Goal: Task Accomplishment & Management: Use online tool/utility

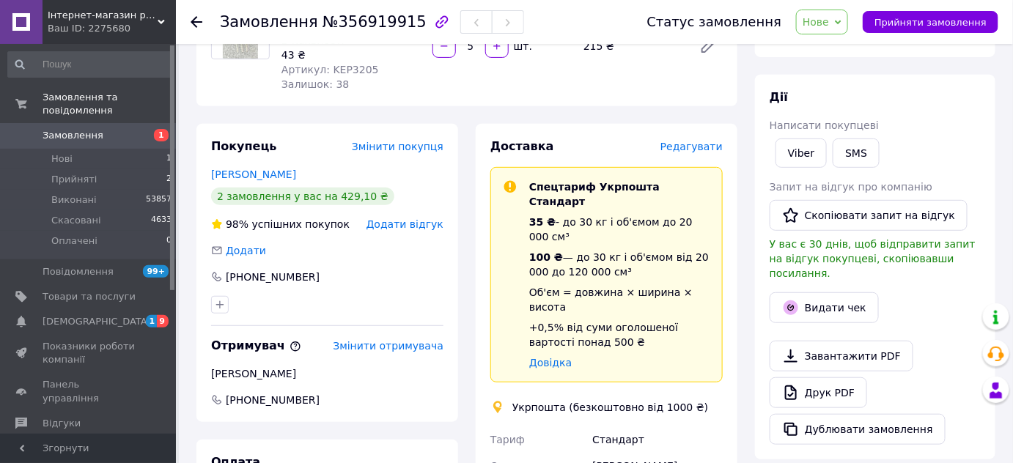
scroll to position [199, 0]
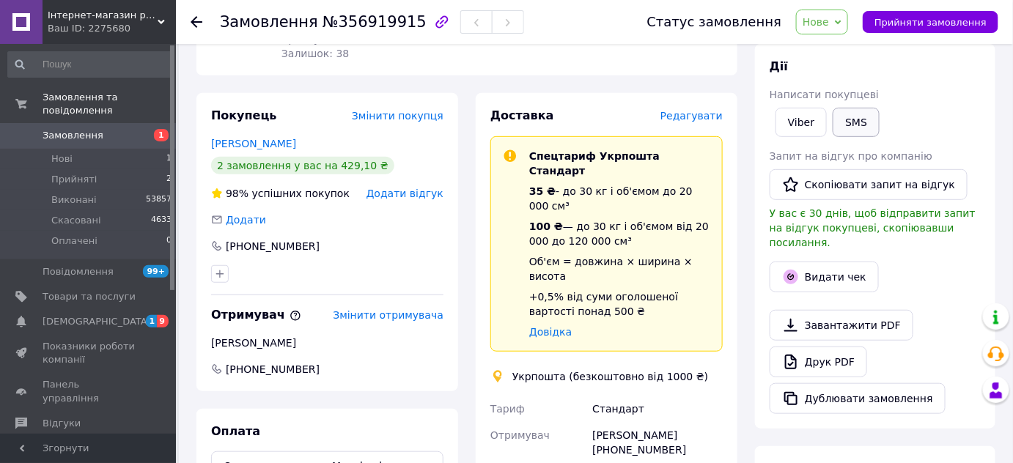
click at [859, 119] on button "SMS" at bounding box center [856, 122] width 47 height 29
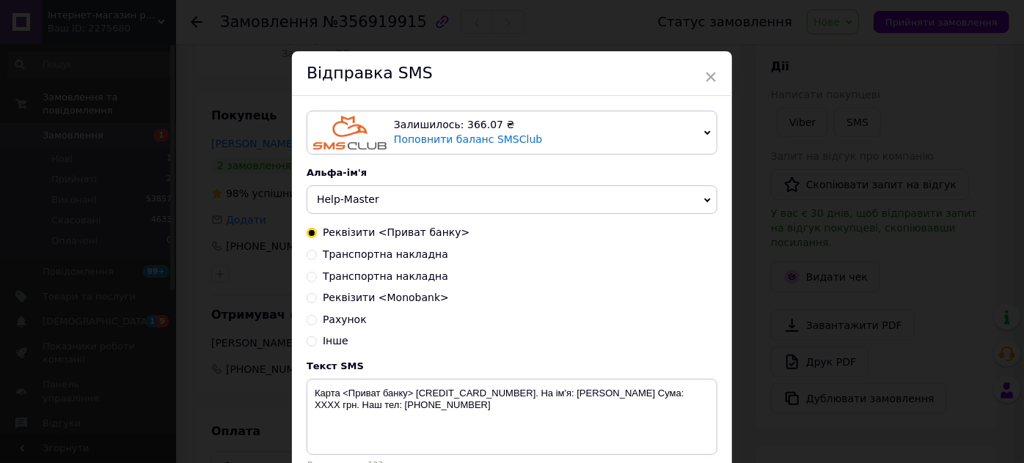
click at [406, 302] on span "Реквізити <Monobank>" at bounding box center [386, 298] width 126 height 12
click at [317, 302] on input "Реквізити <Monobank>" at bounding box center [311, 297] width 10 height 10
radio input "true"
radio input "false"
type textarea "Карта <Monobank> [CREDIT_CARD_NUMBER]. Одержувач [PERSON_NAME] Сума: XXXX грн. …"
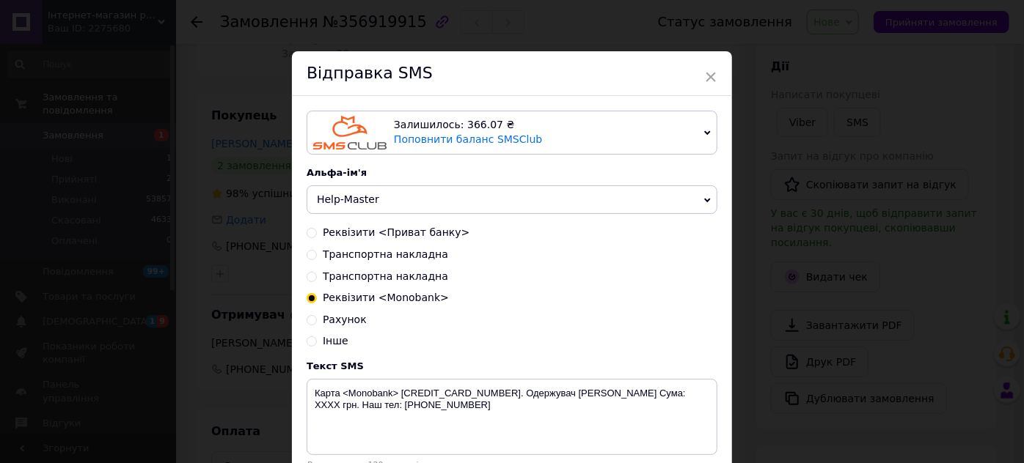
click at [911, 246] on div "× Відправка SMS Залишилось: 366.07 ₴ Поповнити баланс SMSClub Підключити LetsAd…" at bounding box center [512, 231] width 1024 height 463
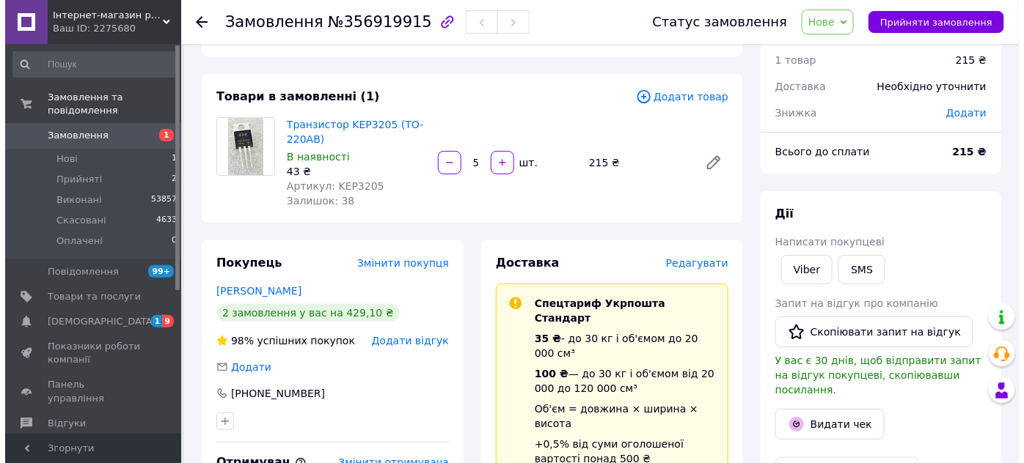
scroll to position [133, 0]
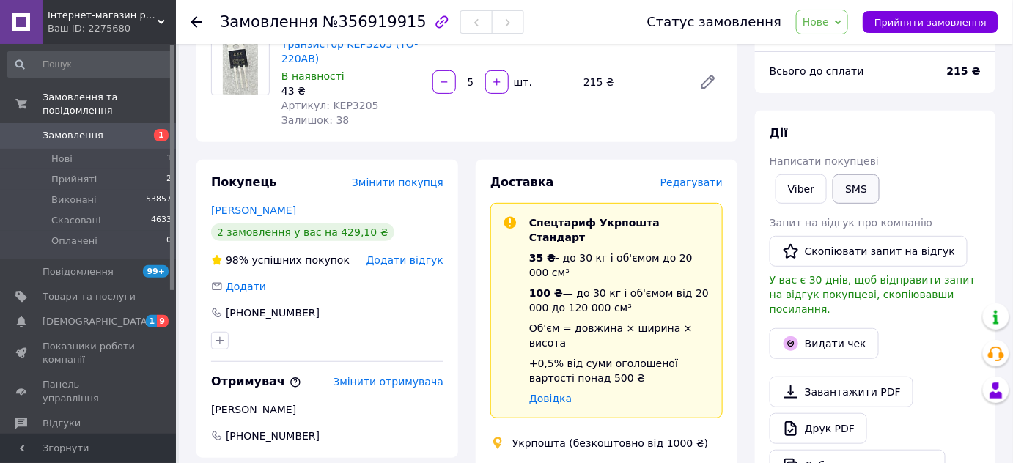
click at [868, 179] on button "SMS" at bounding box center [856, 189] width 47 height 29
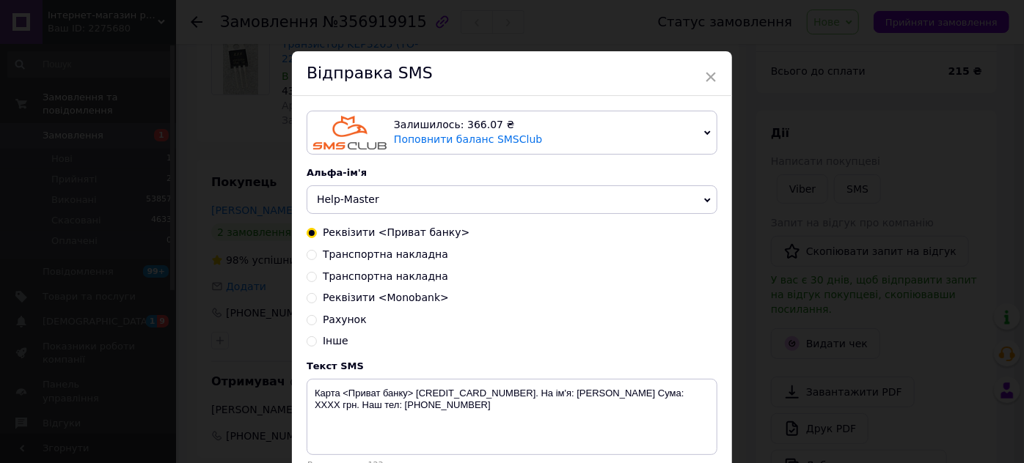
click at [403, 304] on span "Реквізити <Monobank>" at bounding box center [386, 298] width 126 height 12
click at [317, 302] on input "Реквізити <Monobank>" at bounding box center [311, 297] width 10 height 10
radio input "true"
radio input "false"
click at [411, 405] on textarea "Карта <Monobank> [CREDIT_CARD_NUMBER]. Одержувач [PERSON_NAME] Сума: XXXX грн. …" at bounding box center [511, 417] width 411 height 76
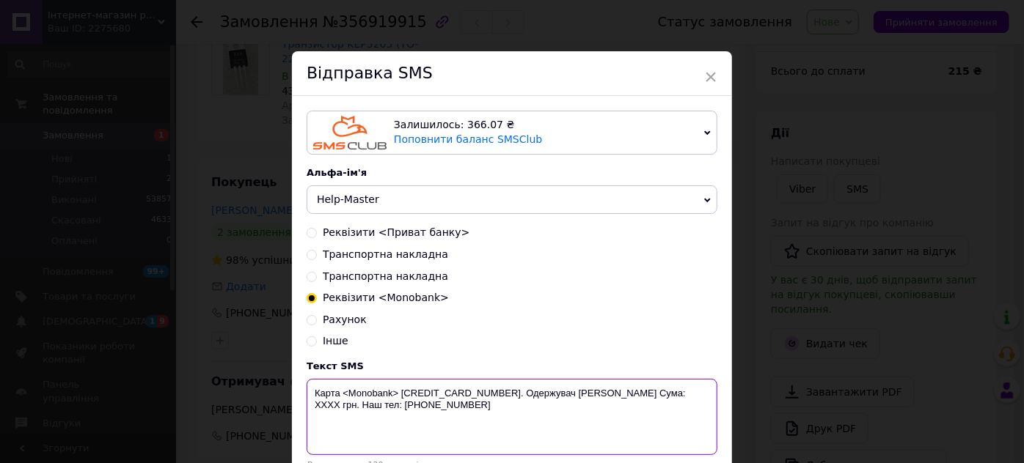
click at [411, 405] on textarea "Карта <Monobank> [CREDIT_CARD_NUMBER]. Одержувач [PERSON_NAME] Сума: XXXX грн. …" at bounding box center [511, 417] width 411 height 76
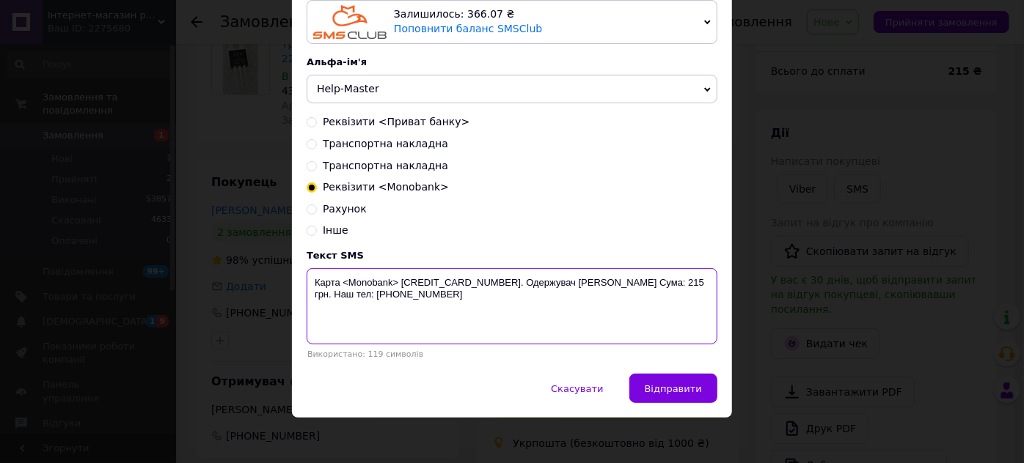
scroll to position [118, 0]
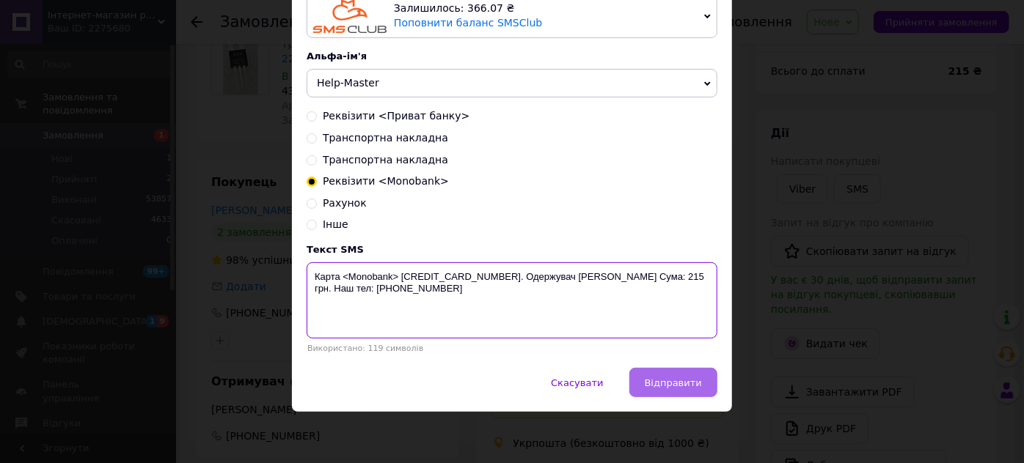
type textarea "Карта <Monobank> [CREDIT_CARD_NUMBER]. Одержувач [PERSON_NAME] Сума: 215 грн. Н…"
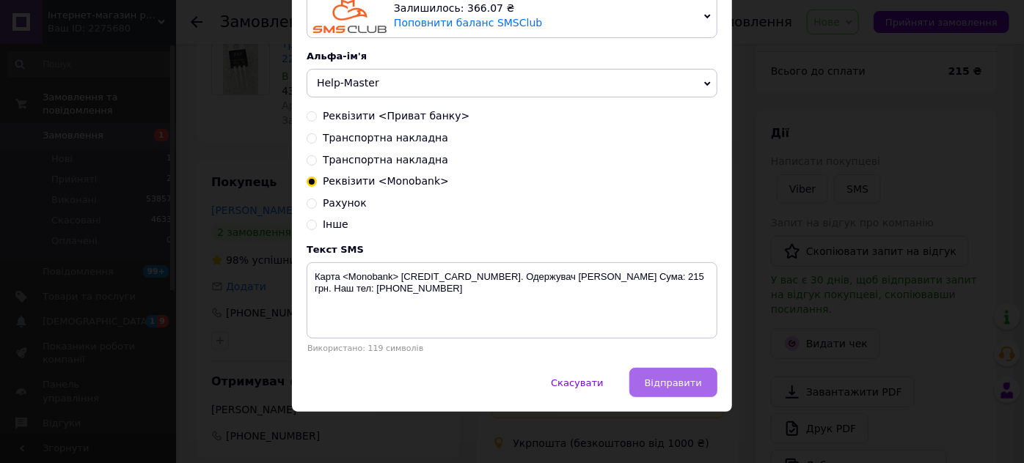
click at [668, 381] on span "Відправити" at bounding box center [673, 383] width 57 height 11
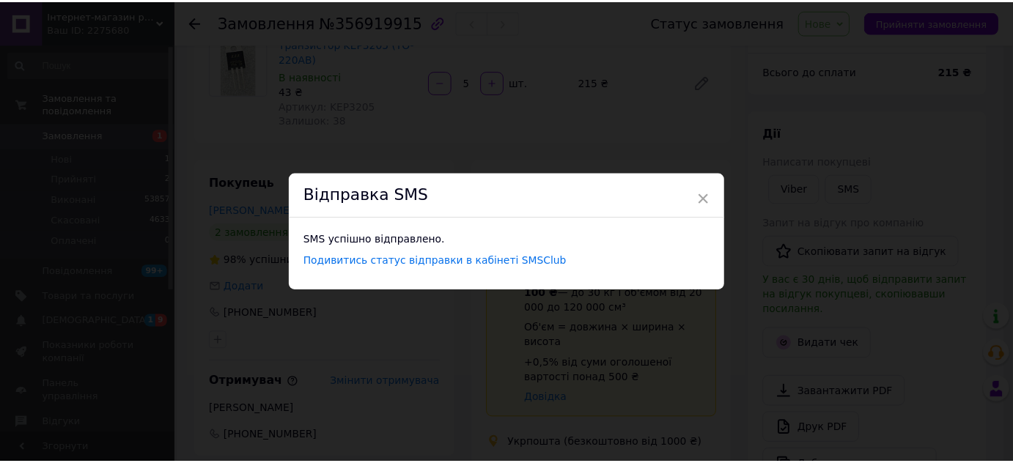
scroll to position [0, 0]
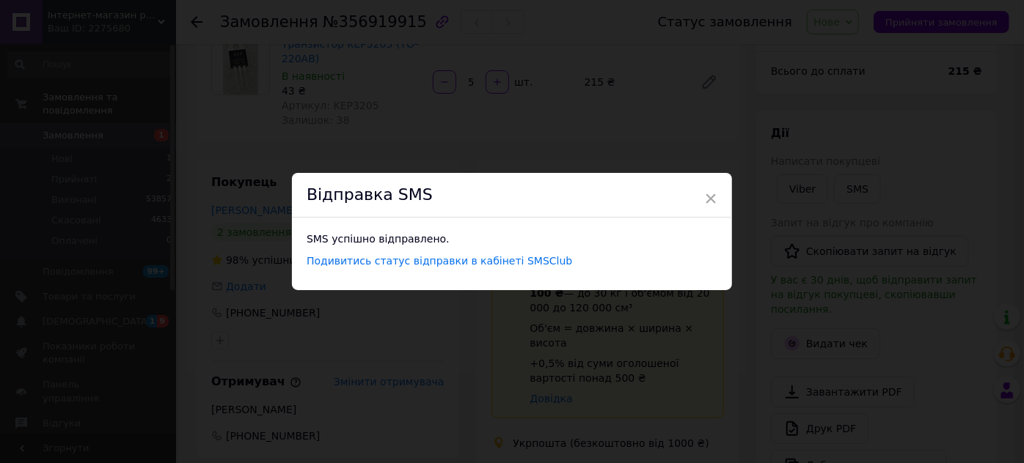
click at [815, 134] on div "× Відправка SMS SMS успішно відправлено. Подивитись статус відправки в кабінеті…" at bounding box center [512, 231] width 1024 height 463
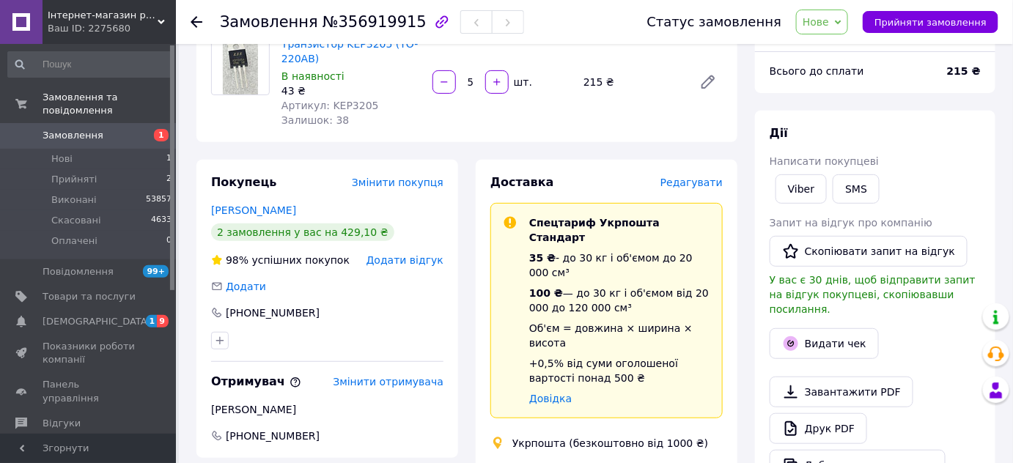
click at [829, 26] on span "Нове" at bounding box center [816, 22] width 26 height 12
click at [835, 48] on li "Прийнято" at bounding box center [830, 51] width 67 height 22
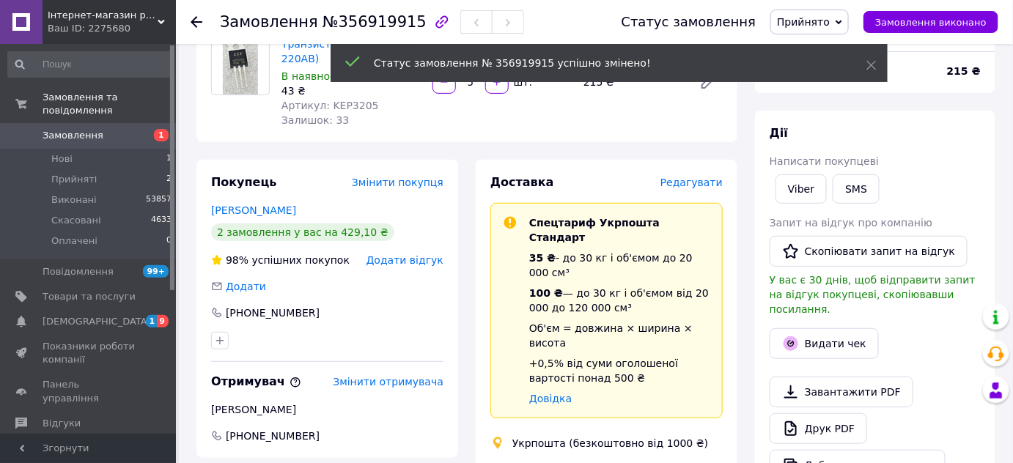
click at [191, 18] on icon at bounding box center [197, 22] width 12 height 12
